Goal: Task Accomplishment & Management: Manage account settings

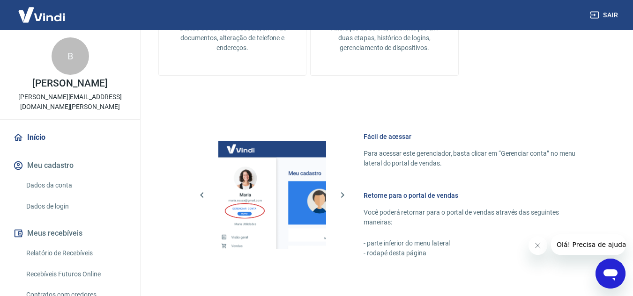
scroll to position [468, 0]
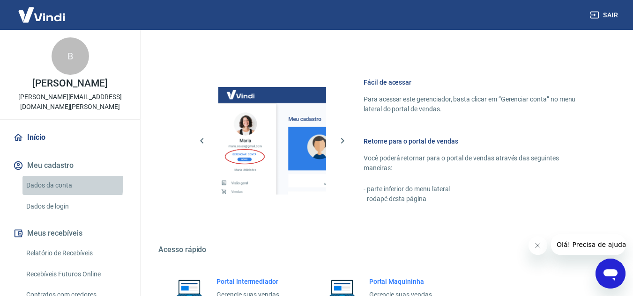
click at [51, 176] on link "Dados da conta" at bounding box center [75, 185] width 106 height 19
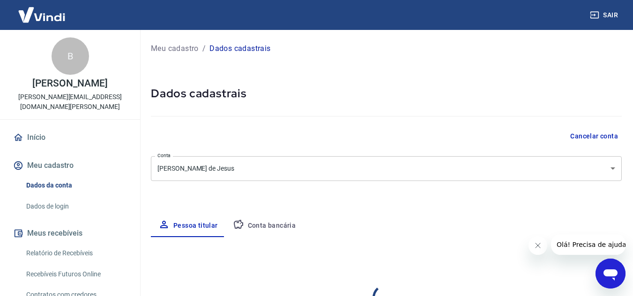
select select "MG"
select select "business"
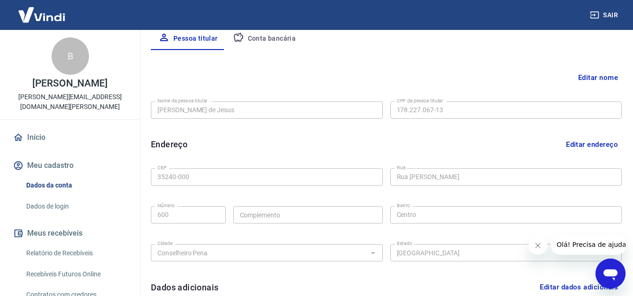
click at [261, 38] on button "Conta bancária" at bounding box center [264, 39] width 78 height 22
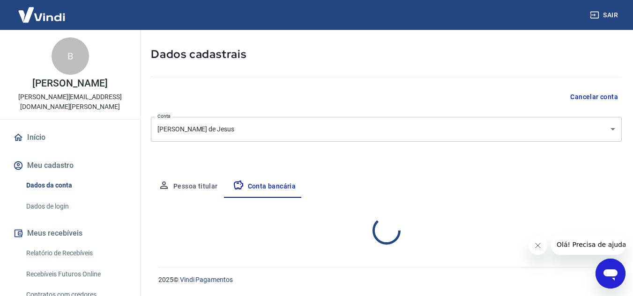
scroll to position [130, 0]
select select "1"
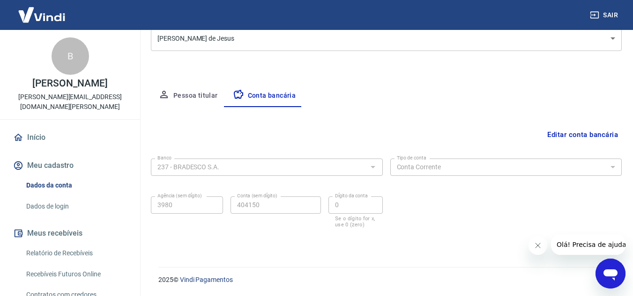
click at [583, 133] on button "Editar conta bancária" at bounding box center [582, 135] width 78 height 18
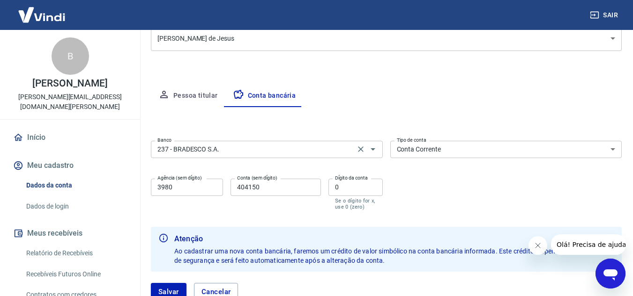
click at [214, 154] on input "237 - BRADESCO S.A." at bounding box center [253, 150] width 199 height 12
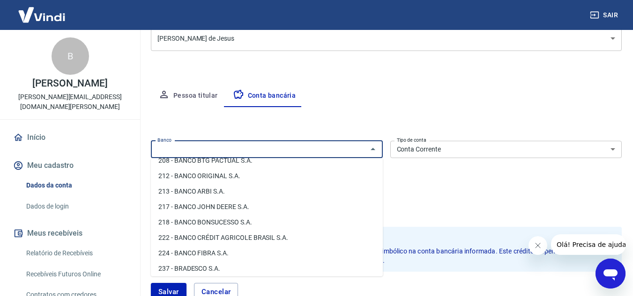
scroll to position [0, 0]
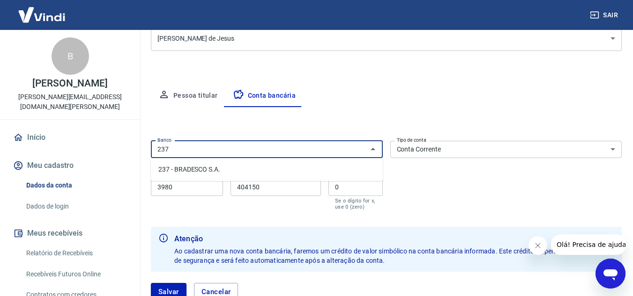
click at [204, 169] on li "237 - BRADESCO S.A." at bounding box center [267, 169] width 232 height 15
type input "237 - BRADESCO S.A."
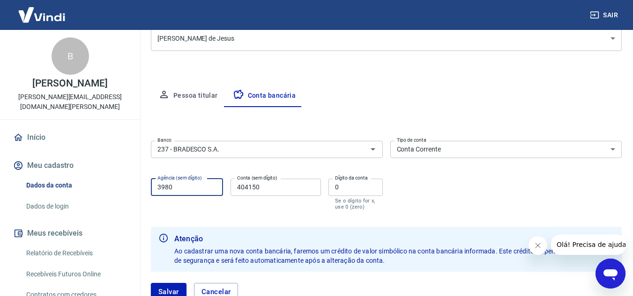
drag, startPoint x: 193, startPoint y: 188, endPoint x: 164, endPoint y: 186, distance: 29.1
click at [164, 186] on input "3980" at bounding box center [187, 187] width 72 height 17
drag, startPoint x: 181, startPoint y: 187, endPoint x: 145, endPoint y: 190, distance: 36.6
click at [145, 190] on div "Meu cadastro / Dados cadastrais Dados cadastrais Cancelar conta Conta [PERSON_N…" at bounding box center [386, 112] width 493 height 424
type input "3929"
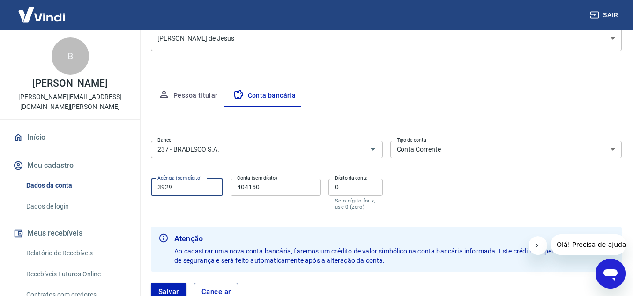
click at [266, 184] on input "404150" at bounding box center [275, 187] width 90 height 17
type input "4"
type input "653852"
click at [337, 184] on input "0" at bounding box center [355, 187] width 54 height 17
click at [447, 196] on div "Banco 237 - BRADESCO S.A. Banco Tipo de conta Conta Corrente Conta Poupança Tip…" at bounding box center [386, 174] width 471 height 75
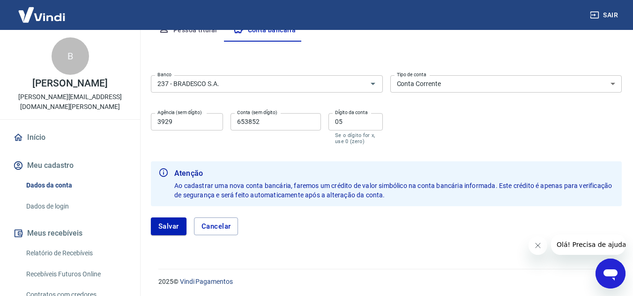
scroll to position [198, 0]
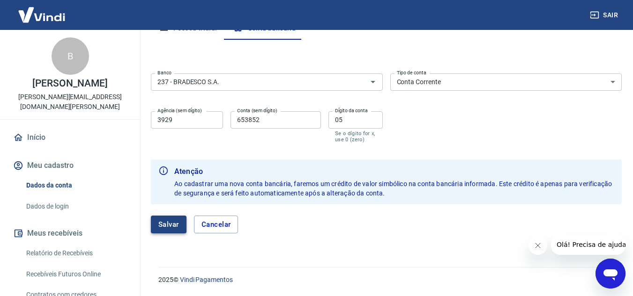
click at [176, 224] on button "Salvar" at bounding box center [169, 225] width 36 height 18
click at [337, 120] on input "05" at bounding box center [355, 119] width 54 height 17
type input "5"
click at [160, 227] on button "Salvar" at bounding box center [169, 225] width 36 height 18
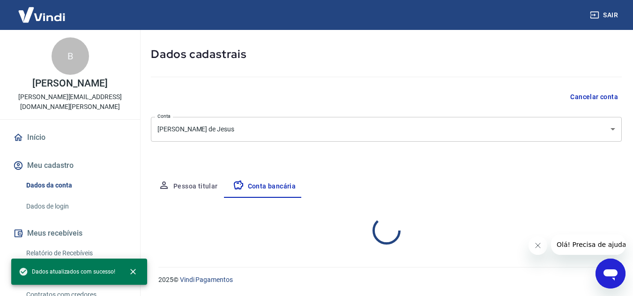
select select "1"
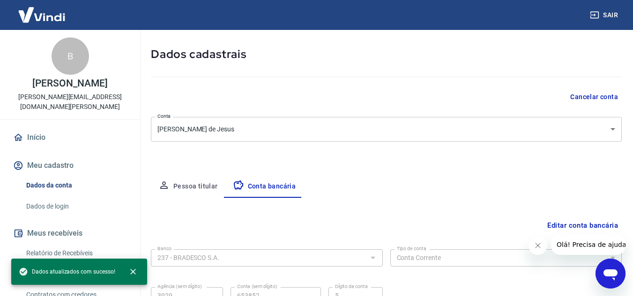
scroll to position [130, 0]
